Goal: Information Seeking & Learning: Learn about a topic

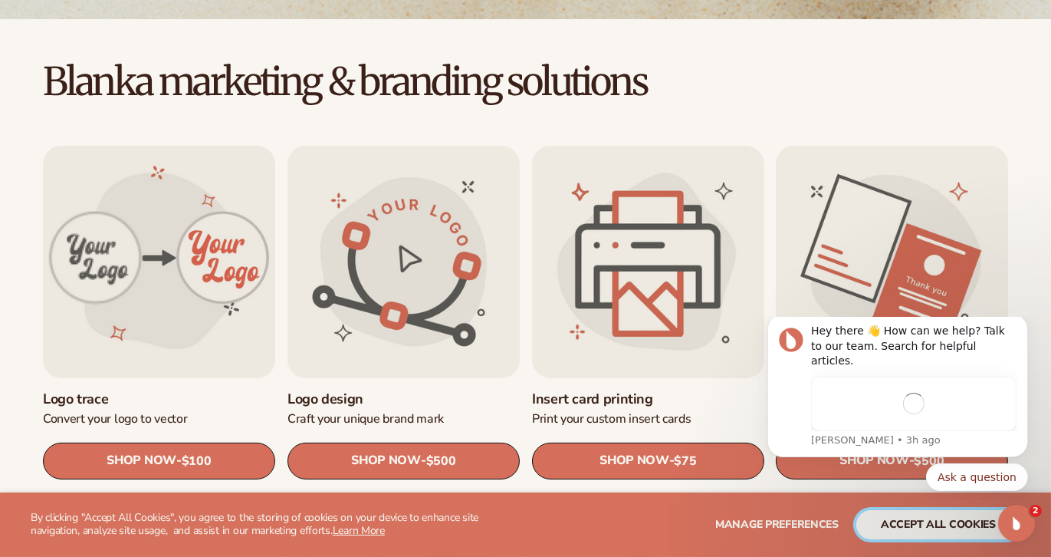
click at [888, 510] on button "accept all cookies" at bounding box center [938, 524] width 164 height 29
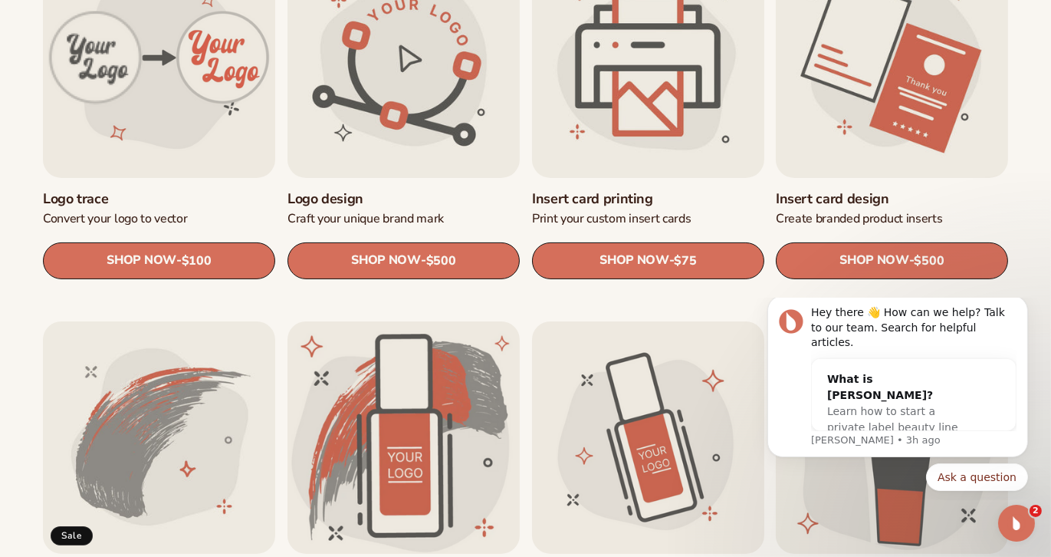
scroll to position [587, 0]
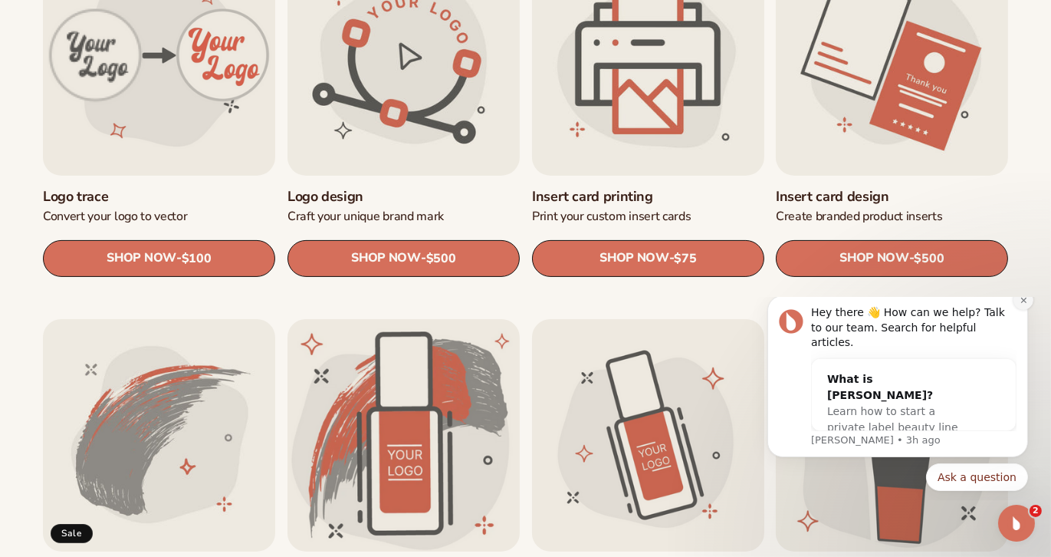
click at [1024, 304] on icon "Dismiss notification" at bounding box center [1023, 299] width 8 height 8
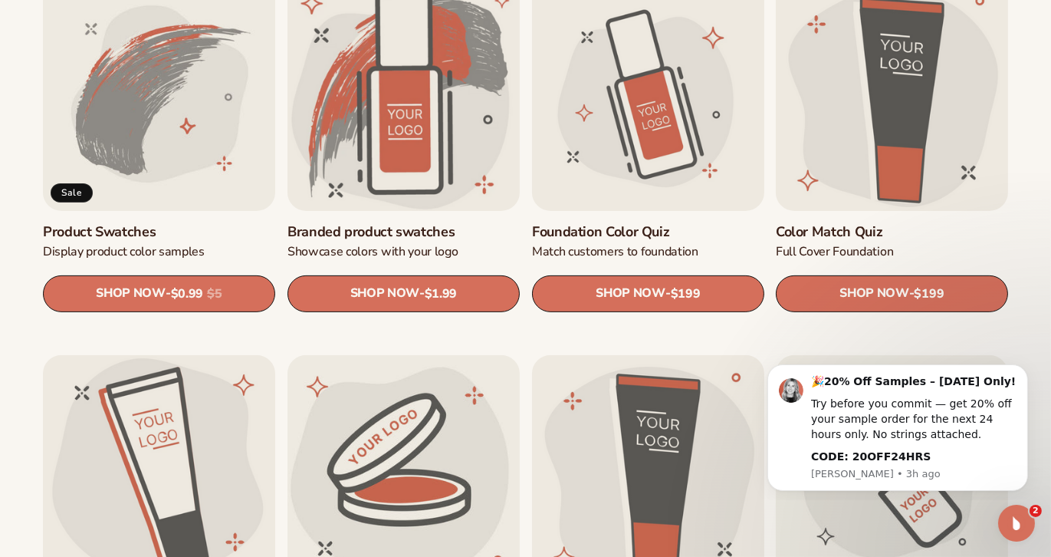
scroll to position [932, 0]
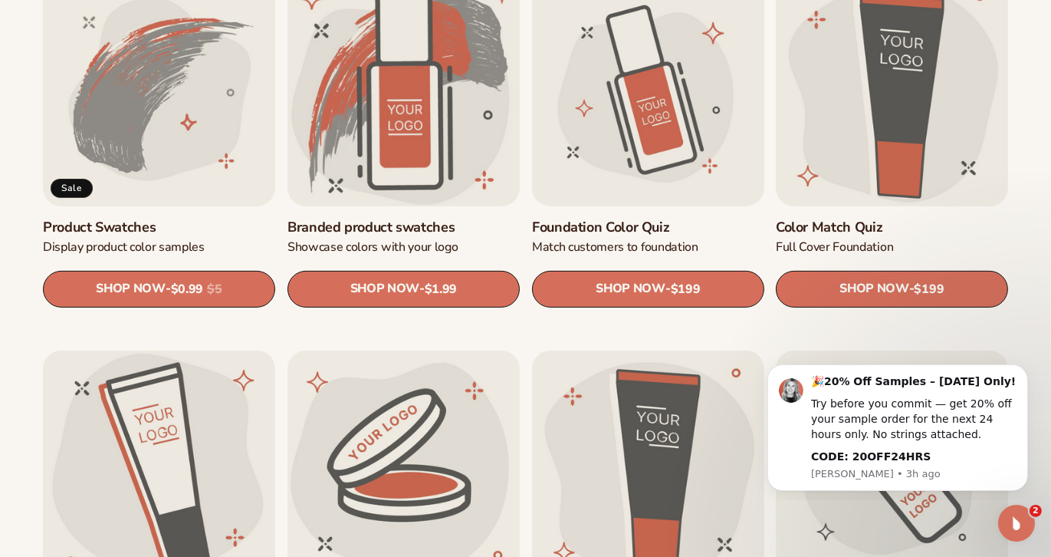
click at [189, 218] on link "Product Swatches" at bounding box center [159, 227] width 232 height 18
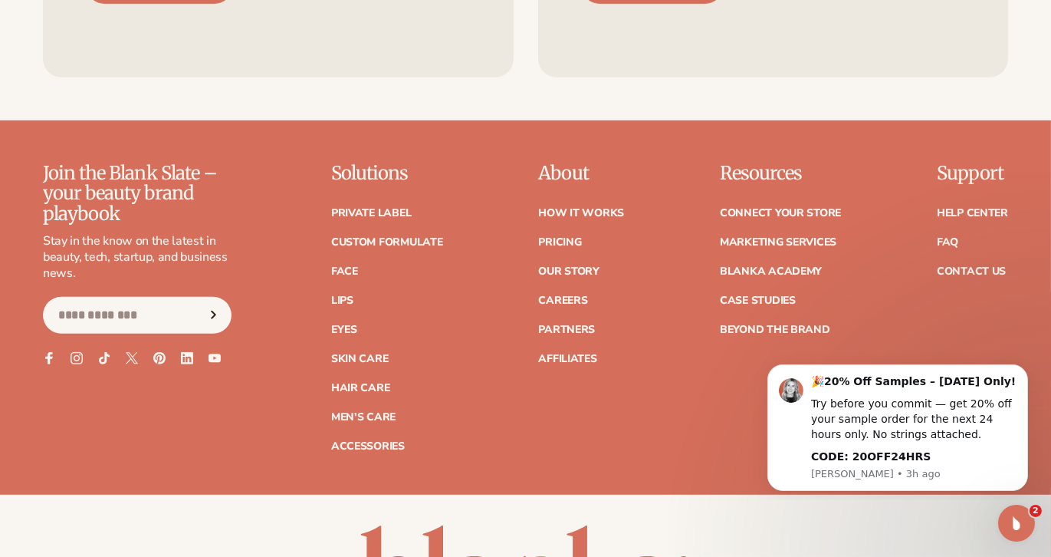
scroll to position [1472, 0]
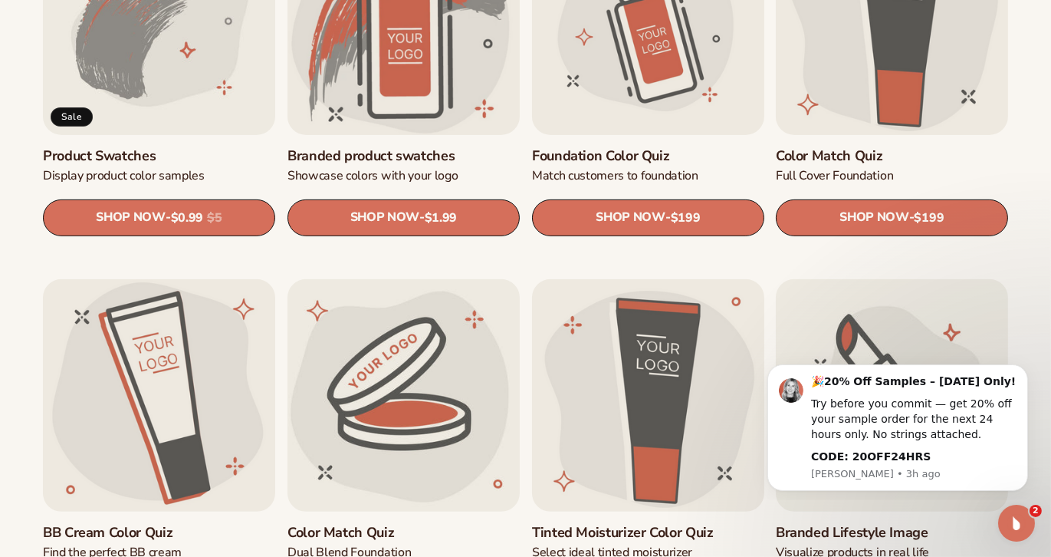
scroll to position [1004, 0]
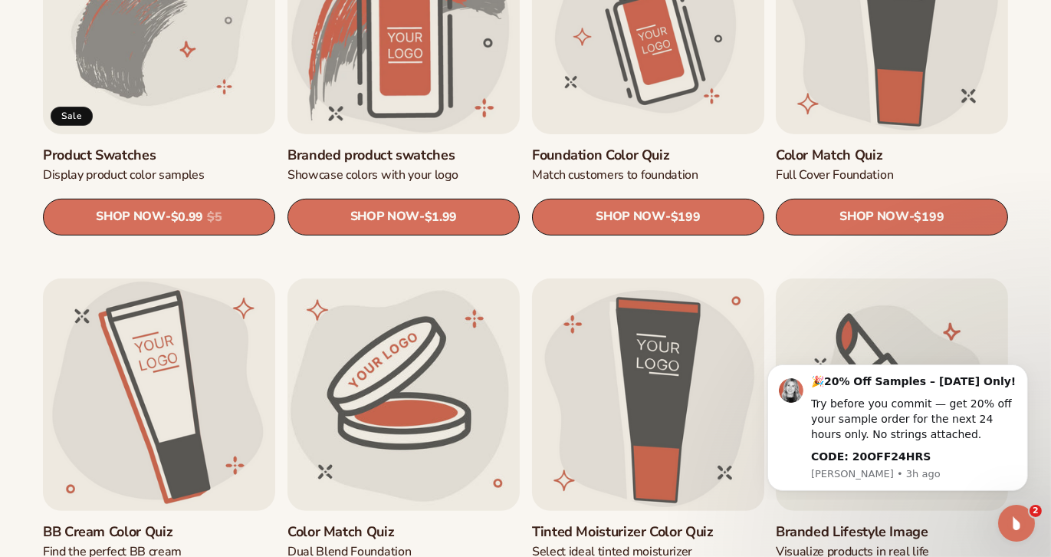
click at [576, 146] on link "Foundation Color Quiz" at bounding box center [648, 155] width 232 height 18
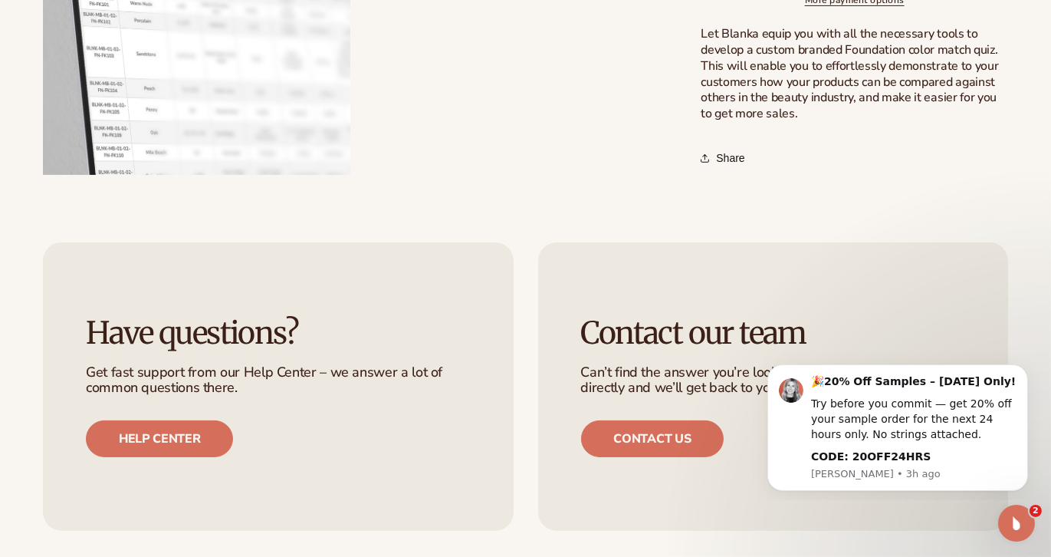
scroll to position [715, 0]
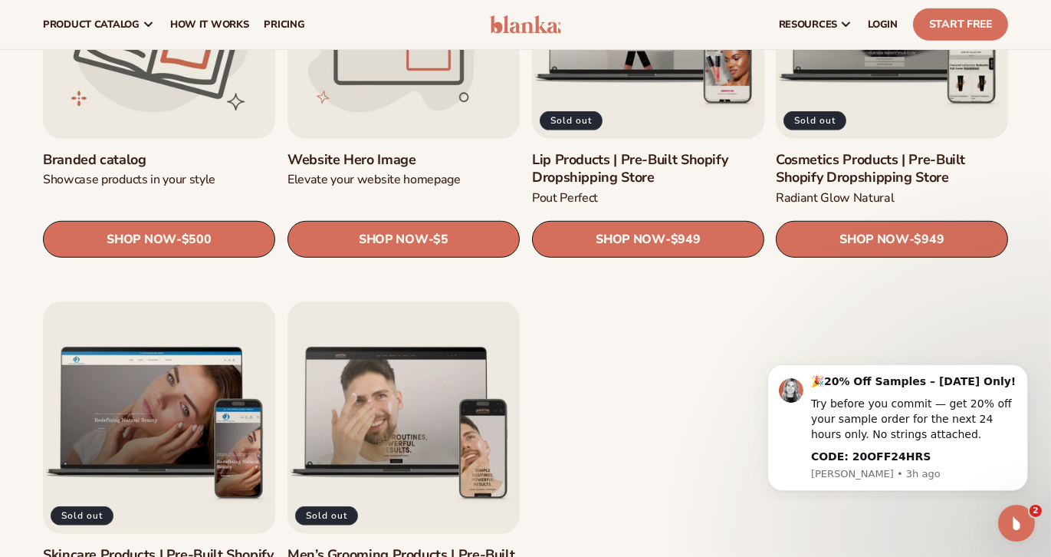
scroll to position [1749, 0]
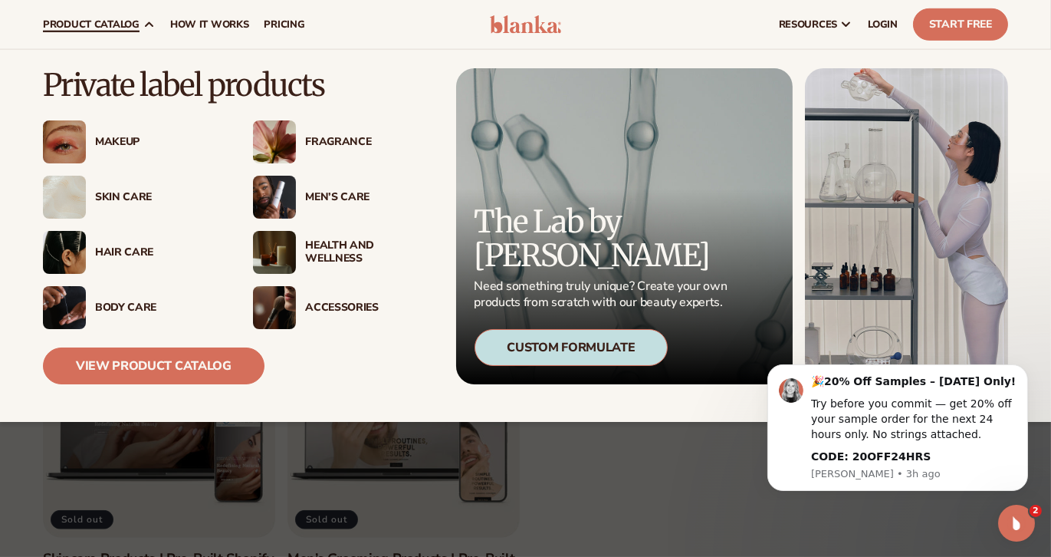
click at [146, 21] on icon at bounding box center [149, 24] width 12 height 12
click at [111, 192] on div "Skin Care" at bounding box center [158, 197] width 127 height 13
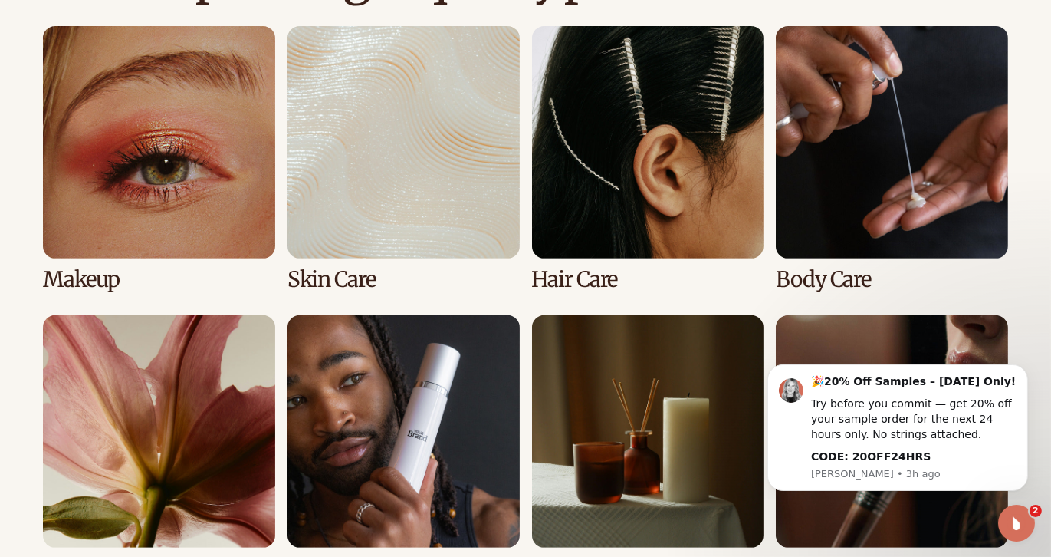
scroll to position [1117, 0]
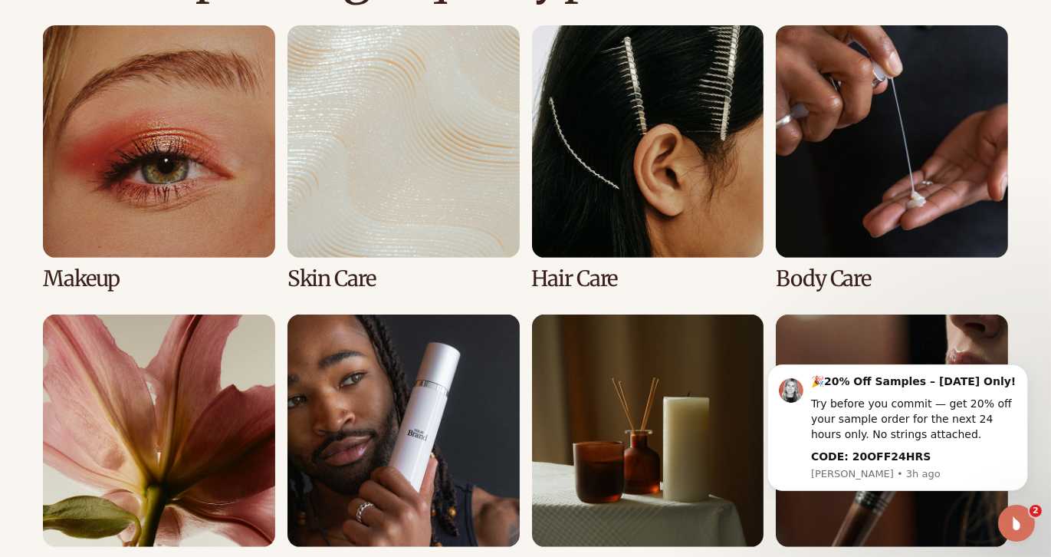
click at [656, 195] on link "3 / 8" at bounding box center [648, 157] width 232 height 265
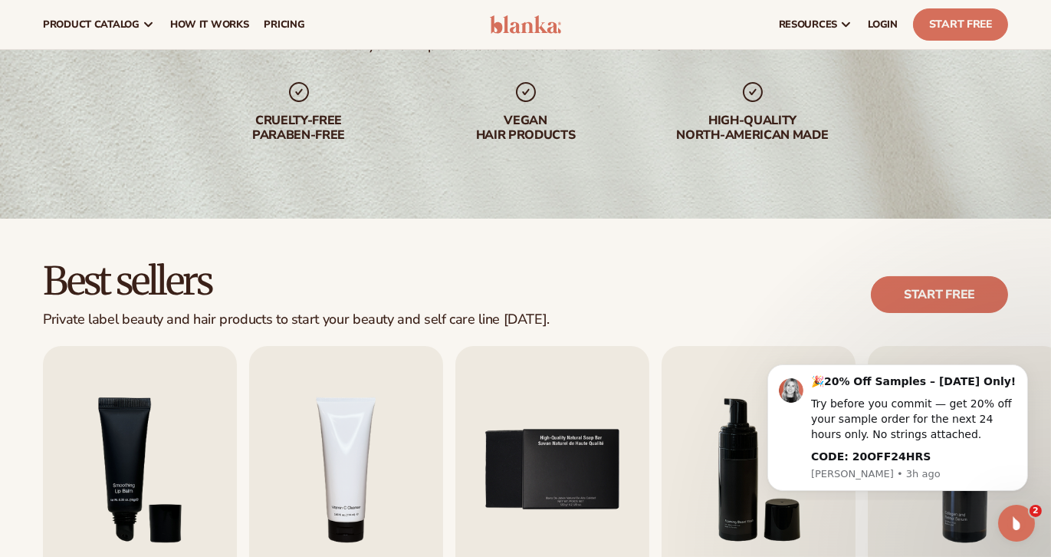
scroll to position [189, 0]
